Goal: Task Accomplishment & Management: Complete application form

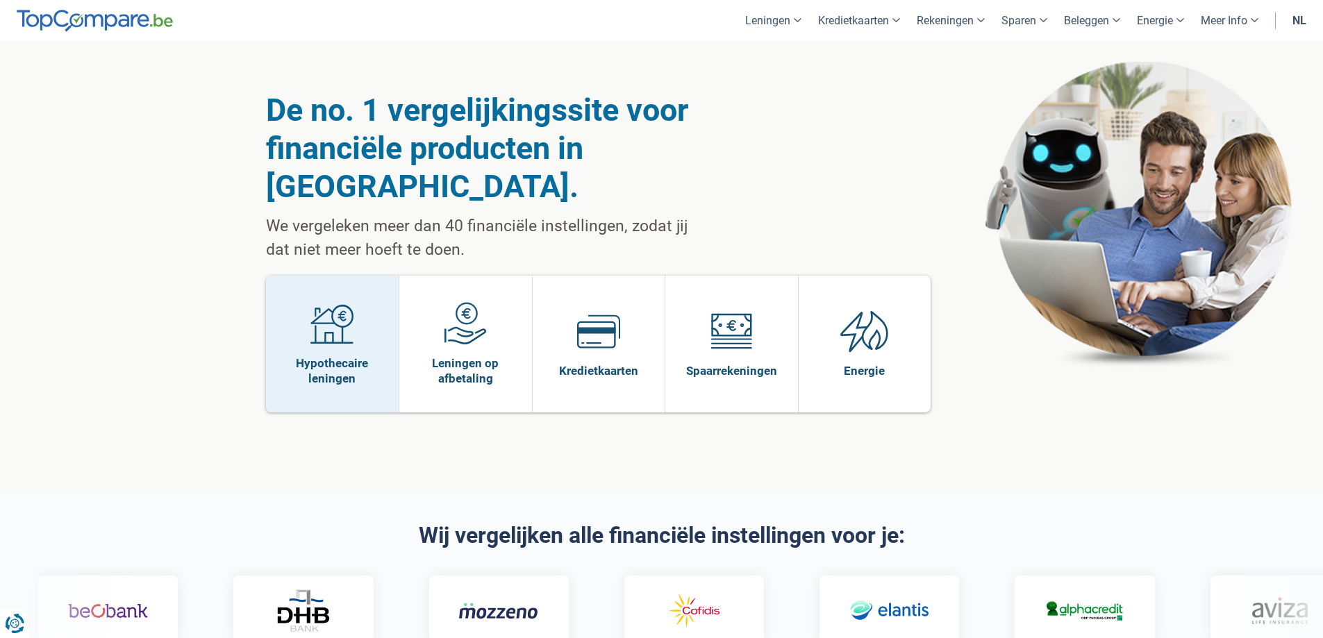
click at [344, 302] on img at bounding box center [331, 323] width 43 height 43
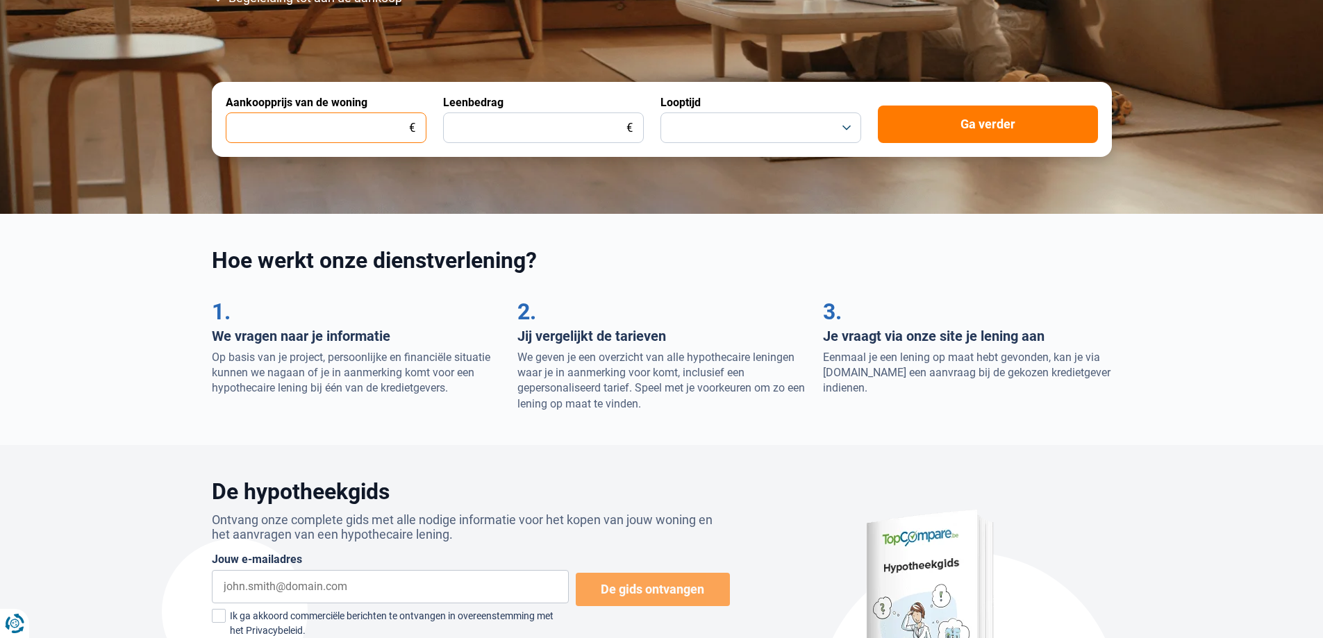
click at [348, 126] on input "Aankoopprijs van de woning" at bounding box center [326, 127] width 201 height 31
type input "281.000"
click at [461, 138] on input "Leenbedrag" at bounding box center [543, 127] width 201 height 31
type input "195.000"
click at [809, 114] on button "button" at bounding box center [760, 127] width 201 height 31
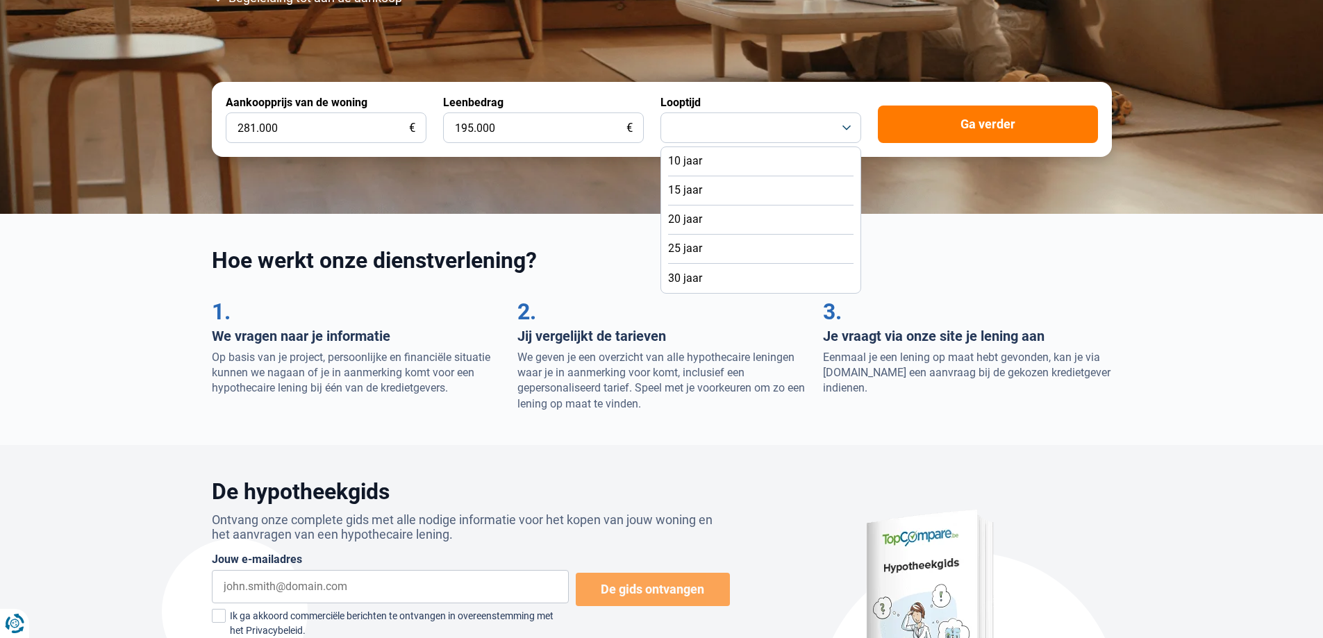
click at [744, 245] on li "25 jaar" at bounding box center [760, 249] width 185 height 29
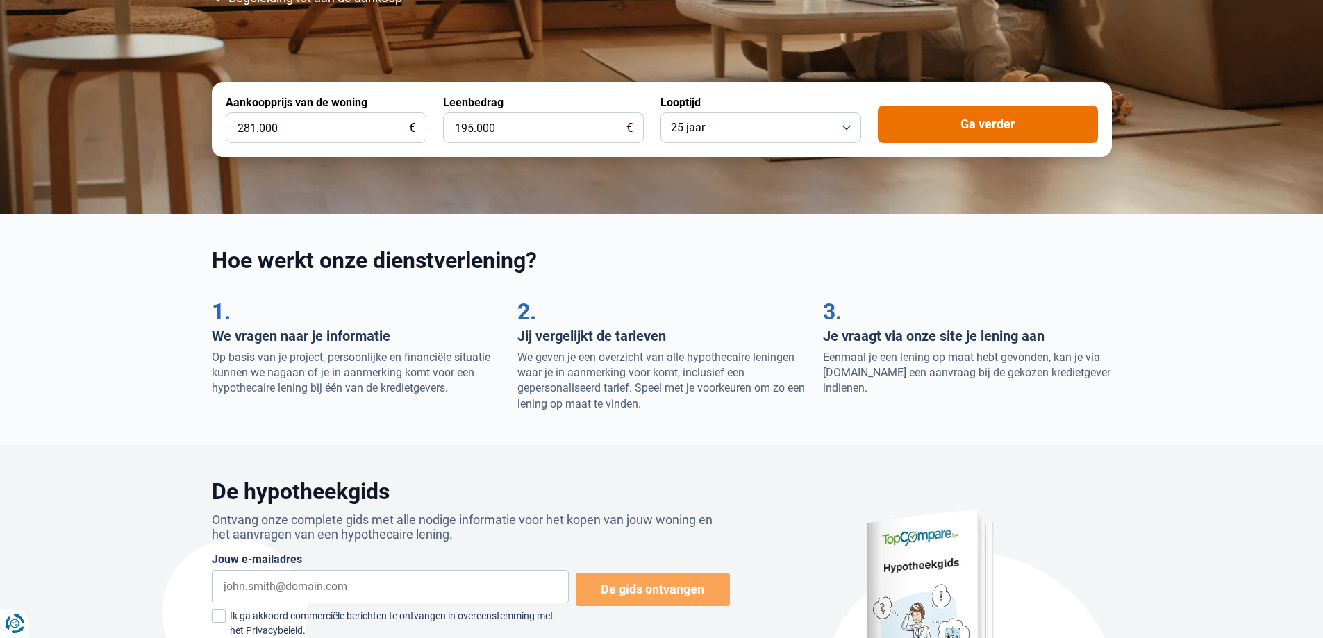
click at [960, 119] on button "Ga verder" at bounding box center [988, 124] width 220 height 37
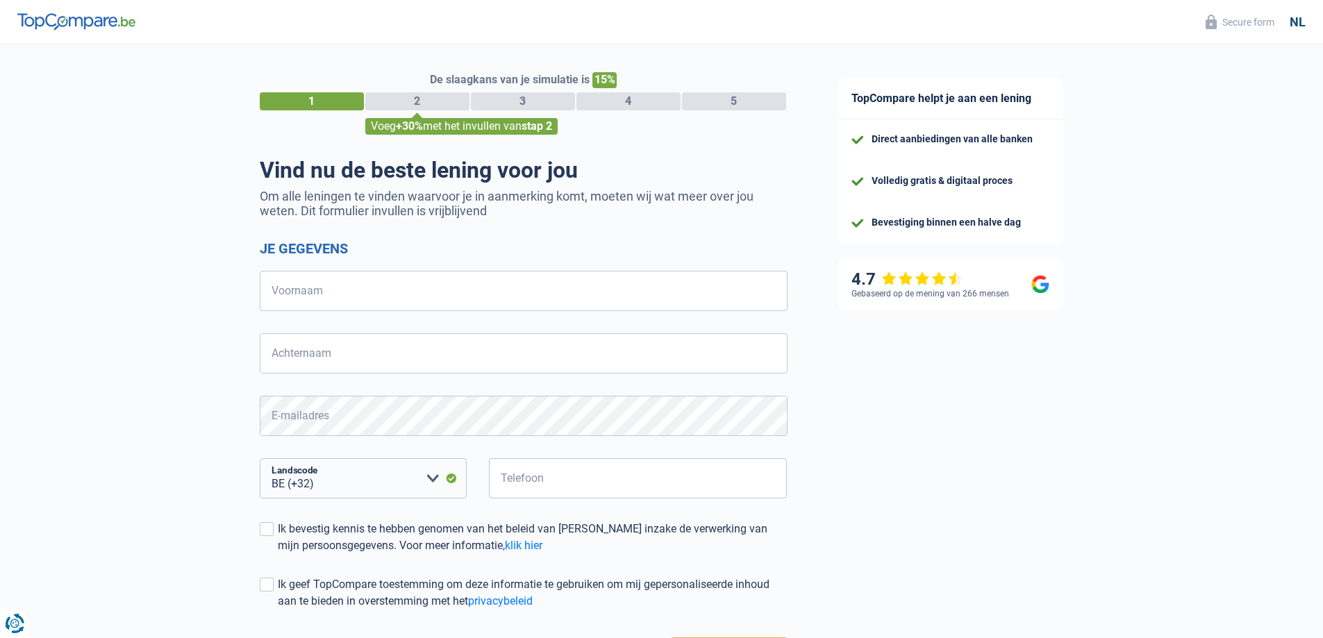
select select "32"
